Goal: Task Accomplishment & Management: Complete application form

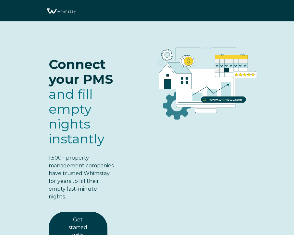
select select "US"
select select "Standard"
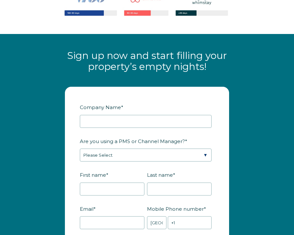
scroll to position [811, 0]
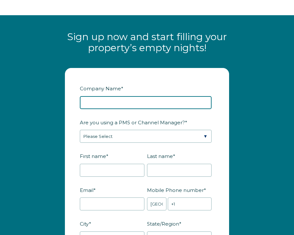
click at [147, 98] on input "Company Name *" at bounding box center [146, 102] width 132 height 13
type input "Home Sweet Home Buffalo"
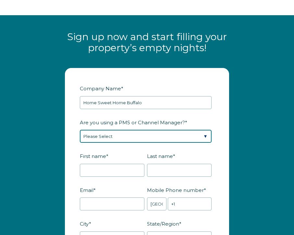
click at [162, 130] on select "Please Select Barefoot BookingPal Boost Brightside CiiRUS Escapia Guesty Hostaw…" at bounding box center [146, 136] width 132 height 13
select select "Hostaway"
click at [80, 130] on select "Please Select Barefoot BookingPal Boost Brightside CiiRUS Escapia Guesty Hostaw…" at bounding box center [146, 136] width 132 height 13
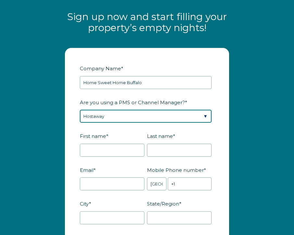
scroll to position [834, 0]
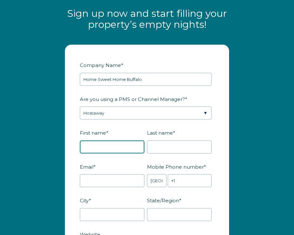
click at [141, 144] on input "First name *" at bounding box center [112, 147] width 65 height 13
type input "Sajjad"
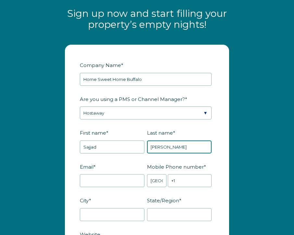
type input "[PERSON_NAME]"
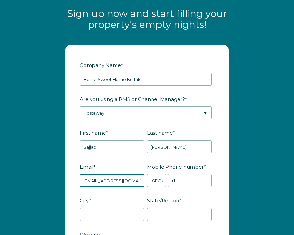
type input "[EMAIL_ADDRESS][DOMAIN_NAME]"
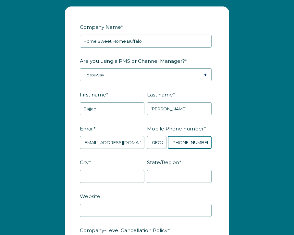
scroll to position [876, 0]
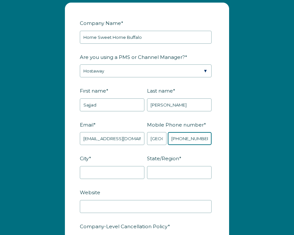
type input "[PHONE_NUMBER]"
click at [115, 166] on input "City *" at bounding box center [112, 172] width 65 height 13
type input "Buffalo"
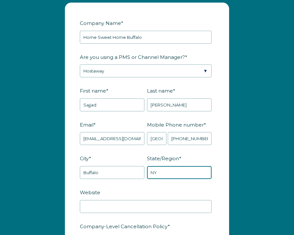
type input "NY"
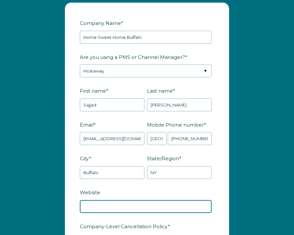
paste input "[URL][DOMAIN_NAME]"
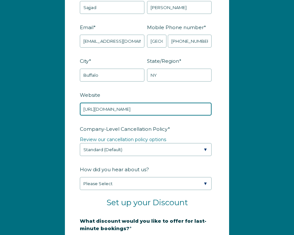
scroll to position [975, 0]
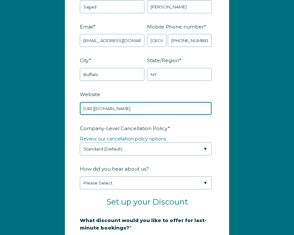
type input "[URL][DOMAIN_NAME]"
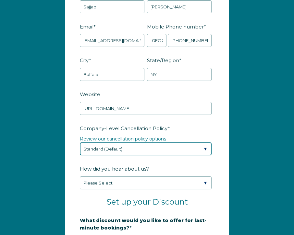
click at [171, 149] on select "Please Select Partial Standard (Default) Moderate Strict" at bounding box center [146, 149] width 132 height 13
select select "Moderate"
click at [80, 143] on select "Please Select Partial Standard (Default) Moderate Strict" at bounding box center [146, 149] width 132 height 13
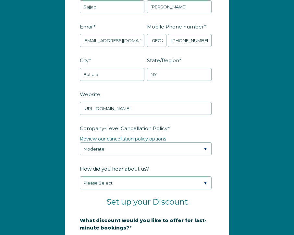
click at [165, 163] on label "How did you hear about us?" at bounding box center [147, 168] width 134 height 11
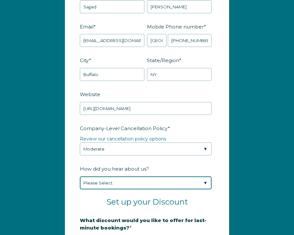
click at [165, 177] on select "Please Select Found Whimstay through a Google search Spoke to a Whimstay salesp…" at bounding box center [146, 183] width 132 height 13
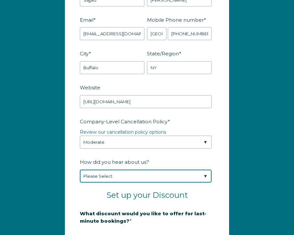
scroll to position [986, 0]
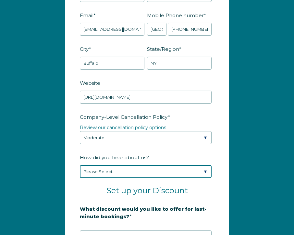
click at [156, 171] on select "Please Select Found Whimstay through a Google search Spoke to a Whimstay salesp…" at bounding box center [146, 171] width 132 height 13
select select "Google Search"
click at [80, 165] on select "Please Select Found Whimstay through a Google search Spoke to a Whimstay salesp…" at bounding box center [146, 171] width 132 height 13
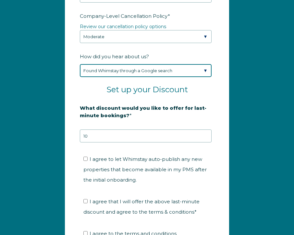
scroll to position [1088, 0]
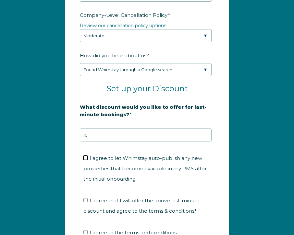
click at [86, 156] on input "I agree to let Whimstay auto-publish any new properties that become available i…" at bounding box center [85, 158] width 4 height 4
checkbox input "true"
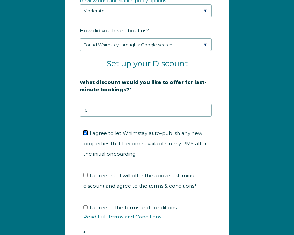
scroll to position [1114, 0]
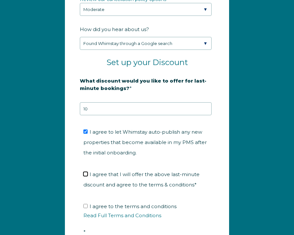
click at [87, 172] on input "I agree that I will offer the above last-minute discount and agree to the terms…" at bounding box center [85, 174] width 4 height 4
checkbox input "true"
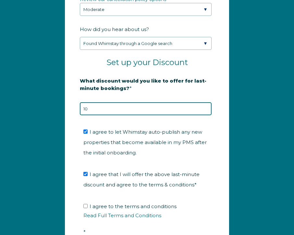
click at [102, 104] on input "10" at bounding box center [146, 108] width 132 height 13
click at [101, 103] on input "10" at bounding box center [146, 108] width 132 height 13
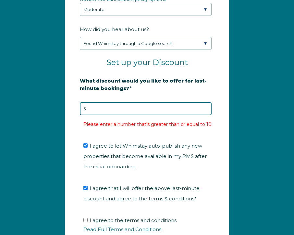
click at [116, 106] on input "5" at bounding box center [146, 108] width 132 height 13
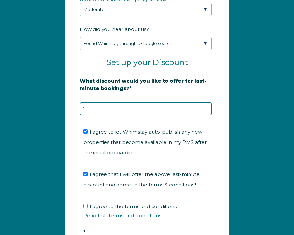
type input "10"
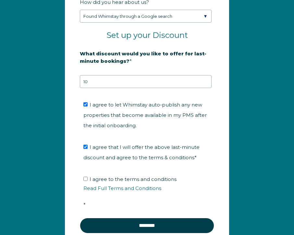
scroll to position [1144, 0]
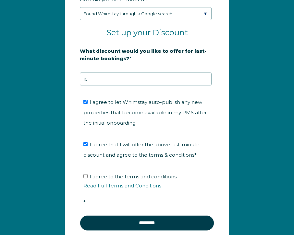
click at [90, 174] on span "I agree to the terms and conditions Read Full Terms and Conditions *" at bounding box center [149, 190] width 132 height 32
click at [88, 174] on input "I agree to the terms and conditions Read Full Terms and Conditions *" at bounding box center [85, 176] width 4 height 4
checkbox input "true"
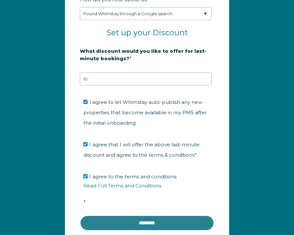
click at [129, 216] on input "********" at bounding box center [147, 224] width 134 height 16
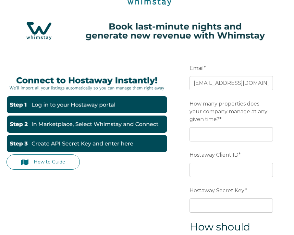
scroll to position [33, 0]
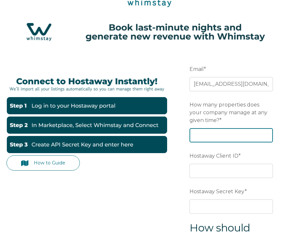
click at [226, 135] on input "How many properties does your company manage at any given time? *" at bounding box center [230, 135] width 83 height 14
type input "9"
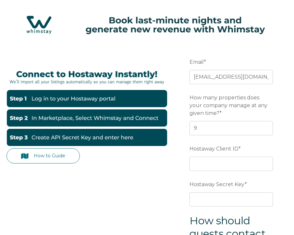
scroll to position [48, 0]
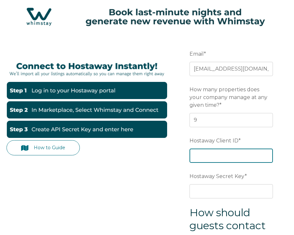
click at [251, 157] on input "Hostaway Client ID *" at bounding box center [230, 156] width 83 height 14
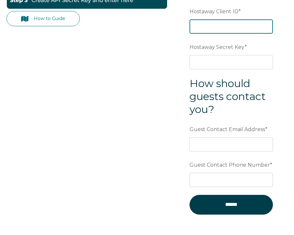
scroll to position [183, 0]
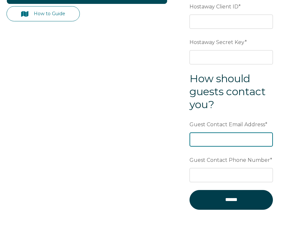
click at [250, 136] on form "Email * hshbuffalo@gmail.com Preferred language SDR How many properties does yo…" at bounding box center [231, 65] width 113 height 333
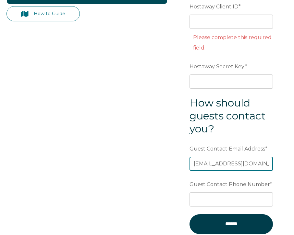
type input "[EMAIL_ADDRESS][DOMAIN_NAME]"
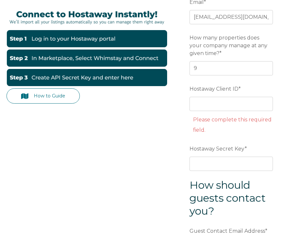
scroll to position [100, 0]
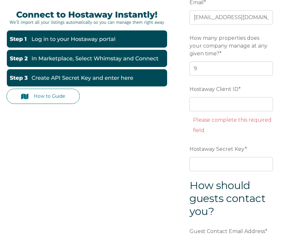
type input "4253515668"
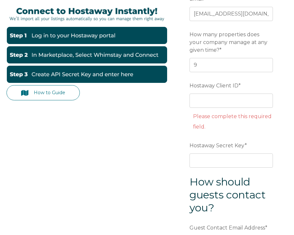
scroll to position [106, 0]
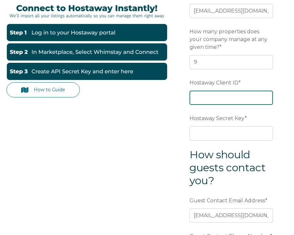
click at [247, 95] on input "Hostaway Client ID *" at bounding box center [230, 98] width 83 height 14
paste input "51050"
type input "51050"
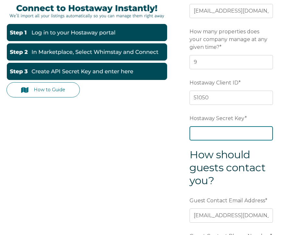
click at [246, 133] on input "Hostaway Secret Key *" at bounding box center [230, 133] width 83 height 14
paste input "c9eb802f13a6dedcda7653719aed976d78bb70e8edc1a7b41571a5973c1c3ccc"
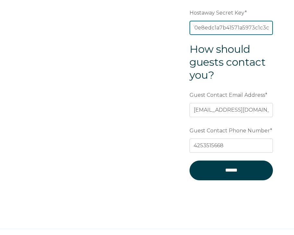
scroll to position [214, 0]
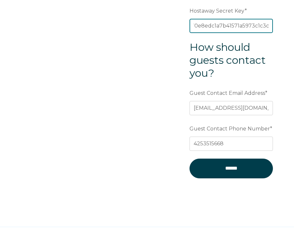
type input "c9eb802f13a6dedcda7653719aed976d78bb70e8edc1a7b41571a5973c1c3ccc"
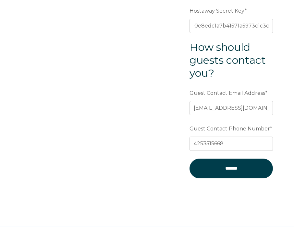
scroll to position [0, 0]
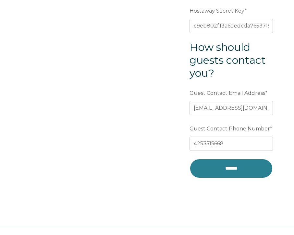
click at [239, 172] on input "******" at bounding box center [230, 168] width 83 height 19
